Goal: Task Accomplishment & Management: Use online tool/utility

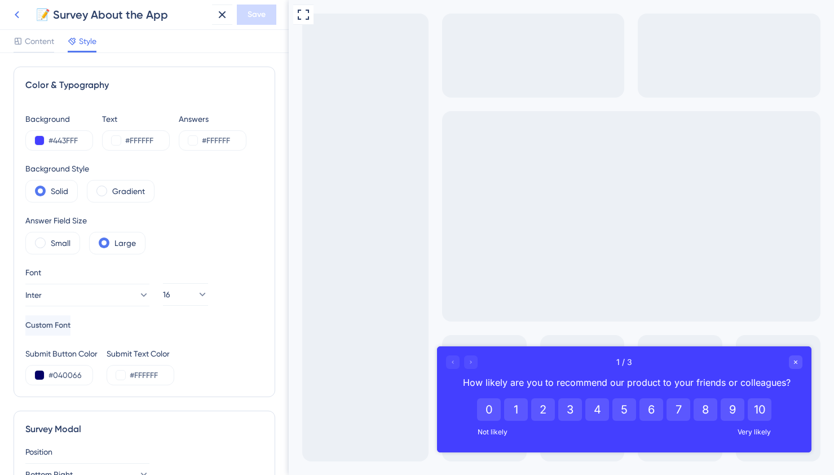
click at [21, 14] on icon at bounding box center [17, 15] width 14 height 14
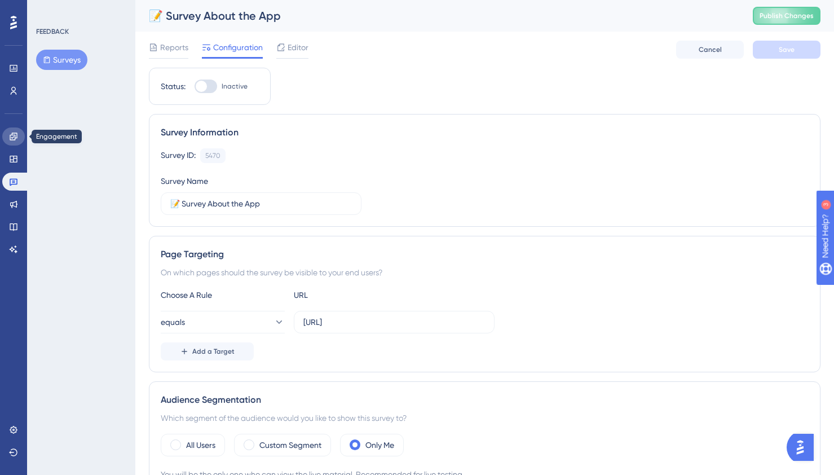
click at [16, 140] on icon at bounding box center [13, 136] width 9 height 9
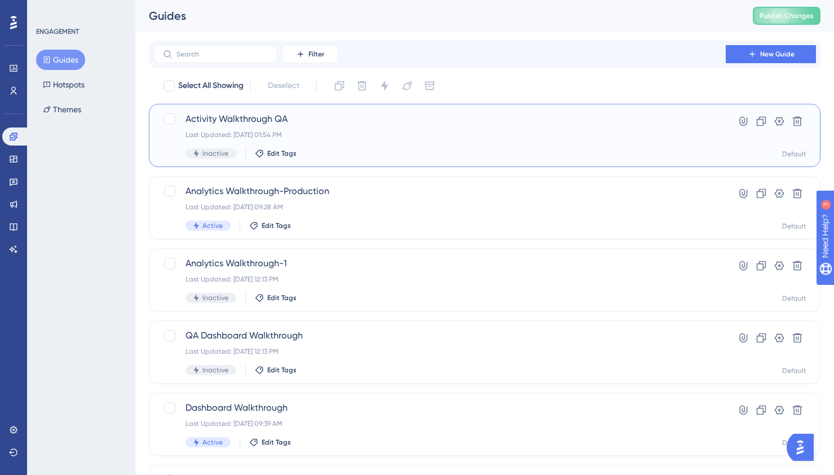
click at [323, 127] on div "Activity Walkthrough QA Last Updated: [DATE] 01:54 PM Inactive Edit Tags" at bounding box center [440, 135] width 508 height 46
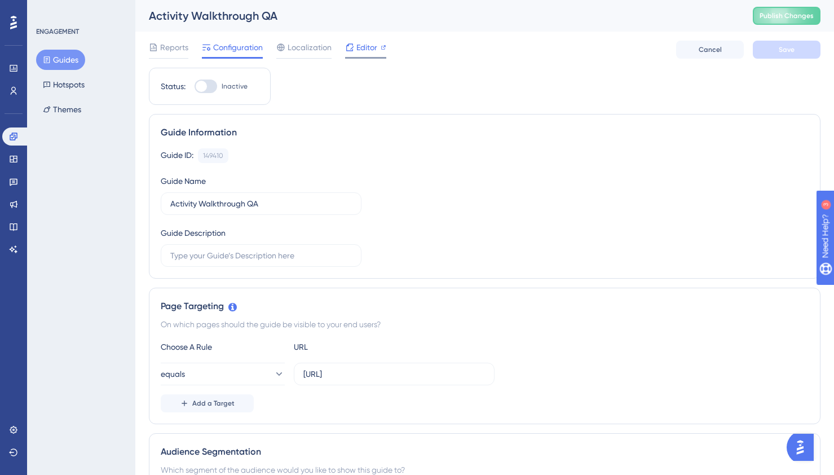
click at [367, 51] on span "Editor" at bounding box center [366, 48] width 21 height 14
